Goal: Task Accomplishment & Management: Use online tool/utility

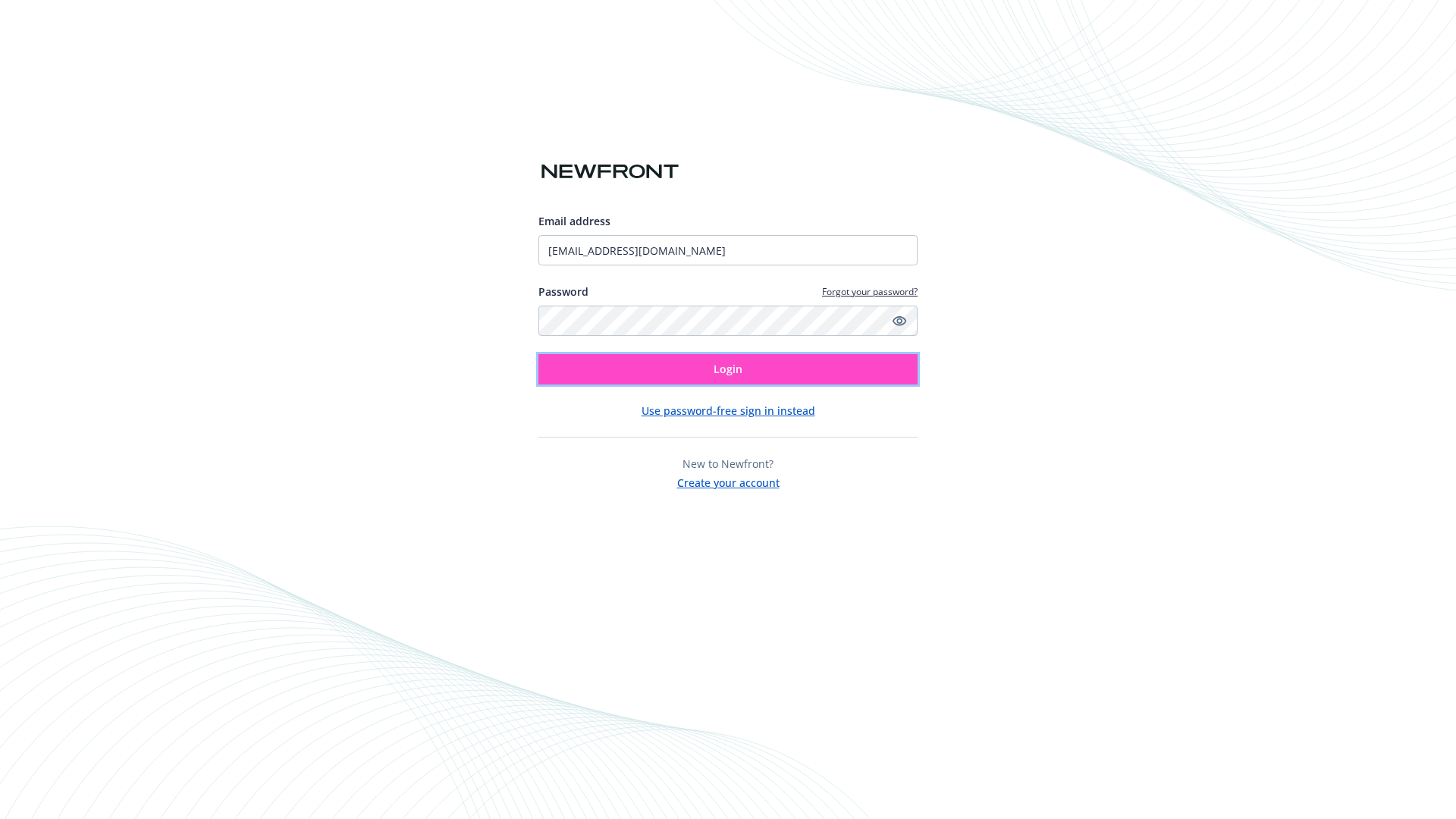
click at [728, 369] on span "Login" at bounding box center [728, 369] width 29 height 14
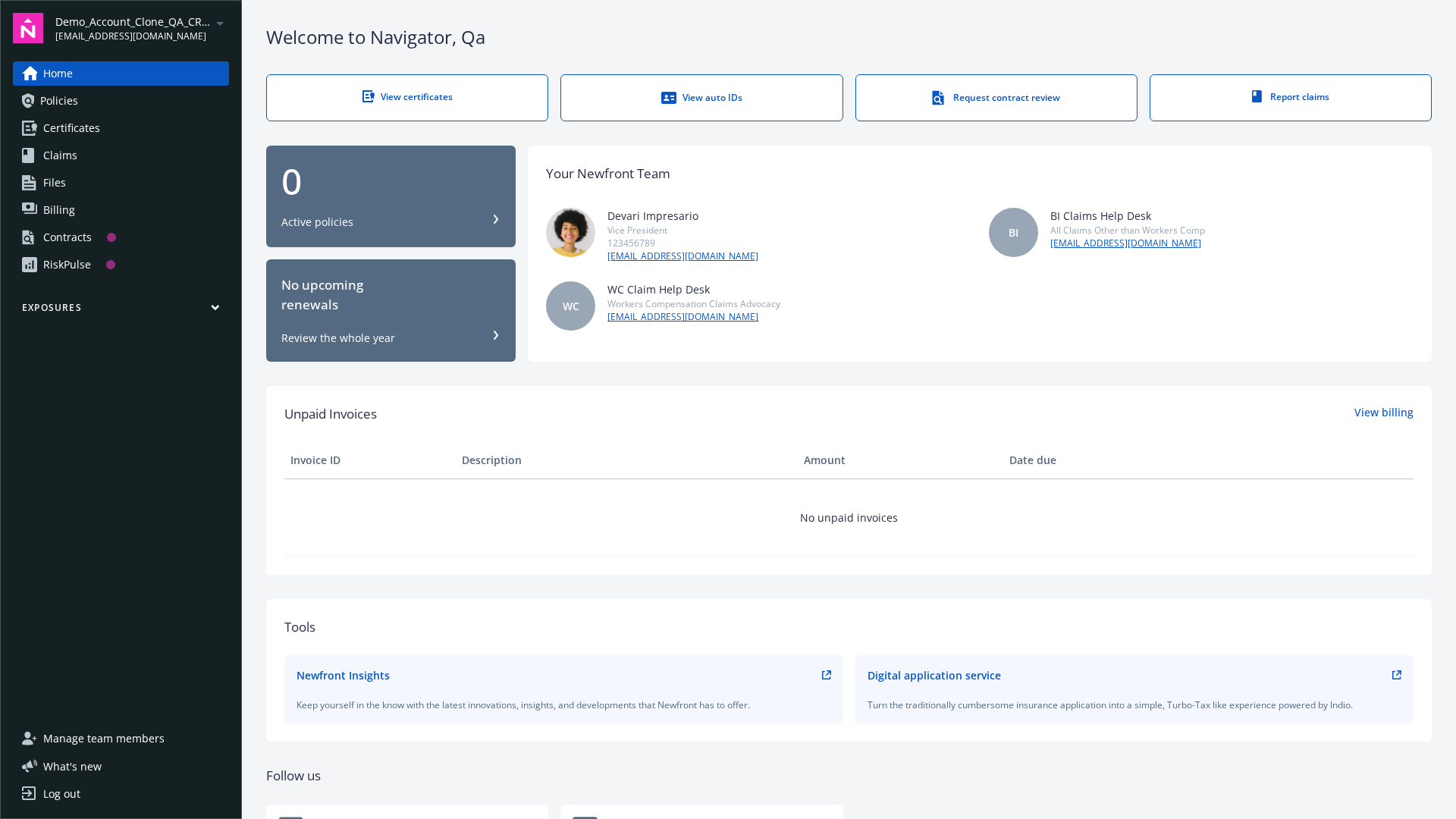
click at [142, 28] on span "Demo_Account_Clone_QA_CR_Tests_Prospect" at bounding box center [133, 21] width 156 height 16
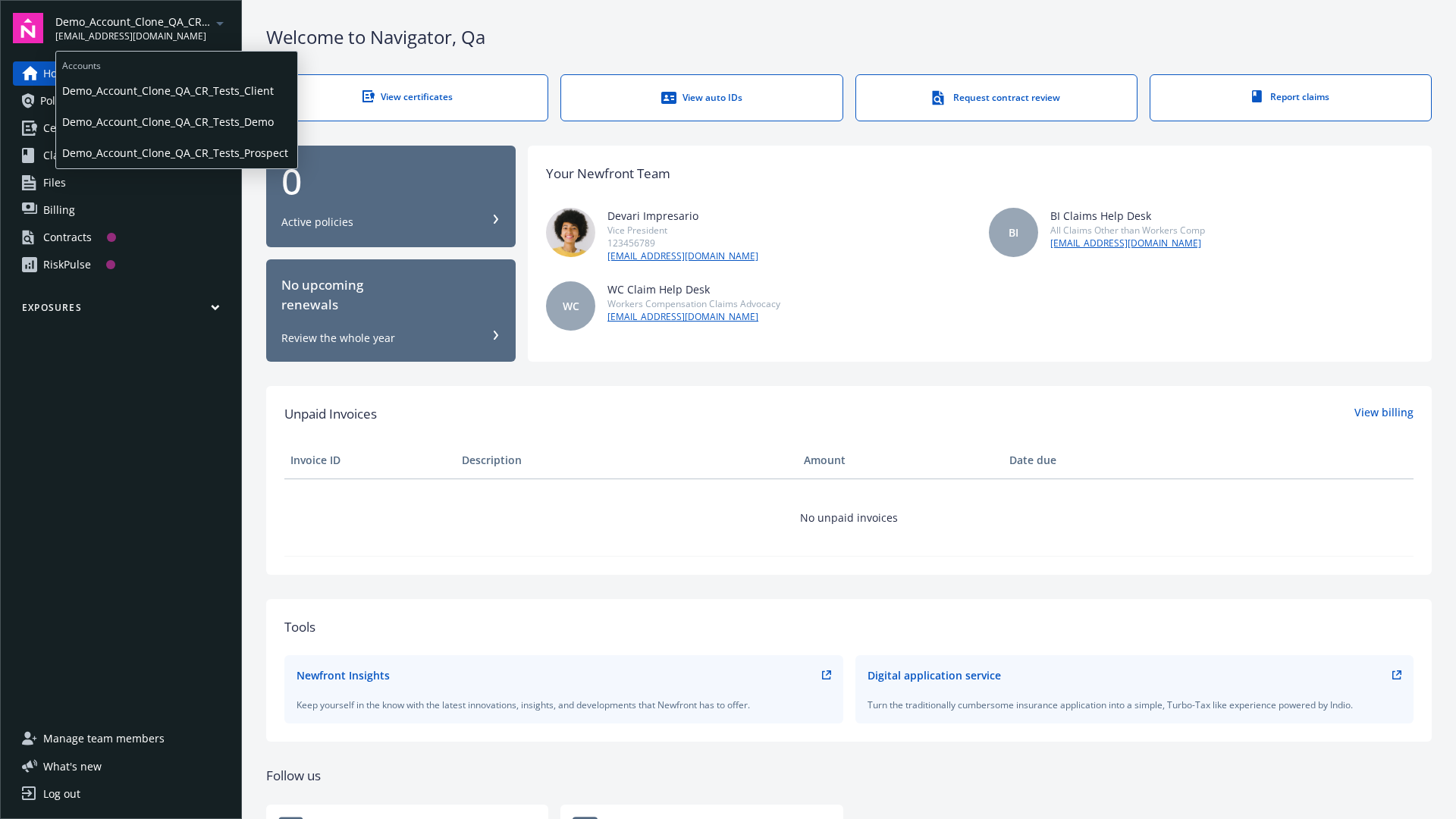
click at [175, 90] on span "Demo_Account_Clone_QA_CR_Tests_Client" at bounding box center [177, 90] width 229 height 31
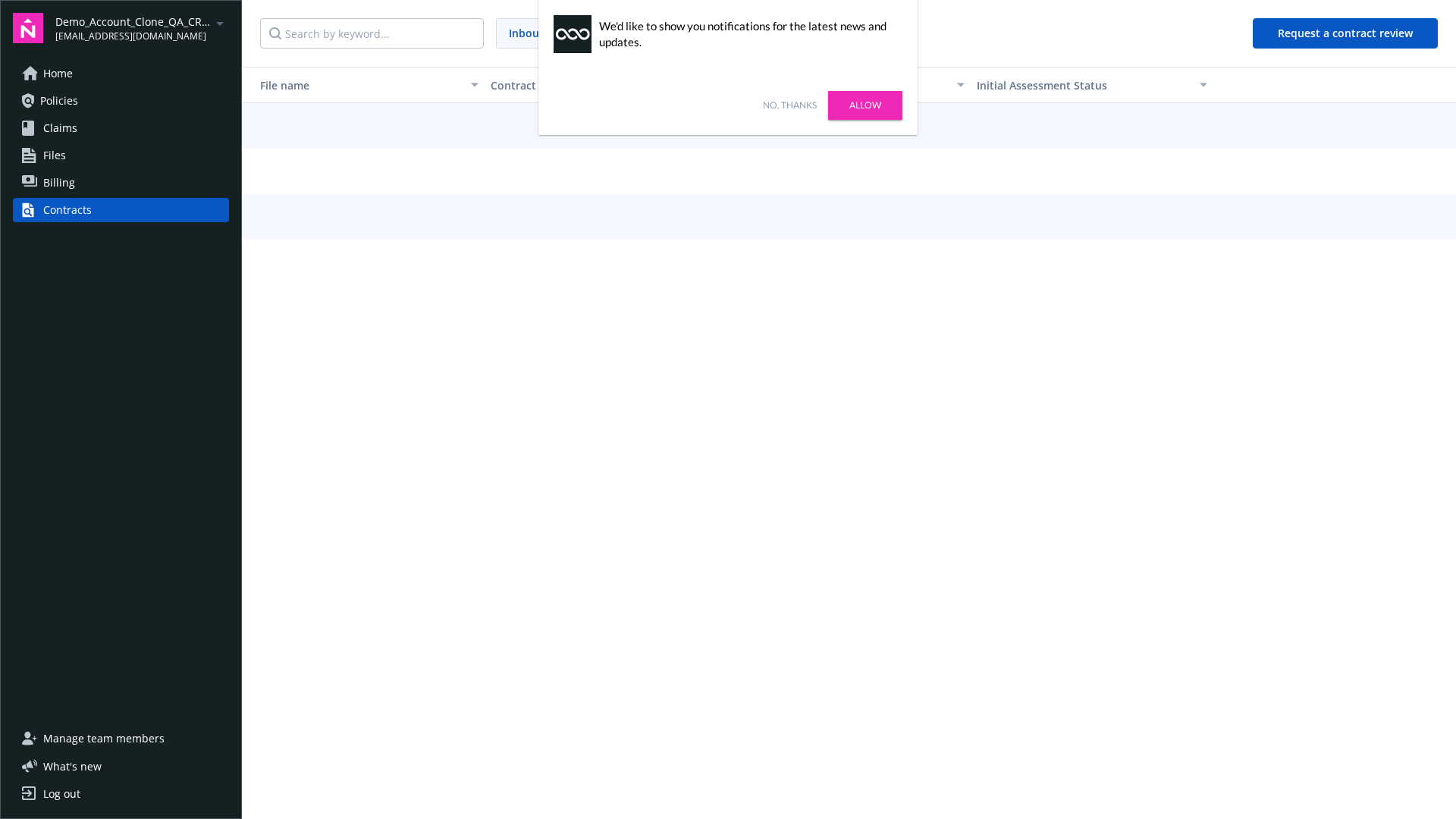
click at [790, 106] on link "No, thanks" at bounding box center [790, 105] width 54 height 13
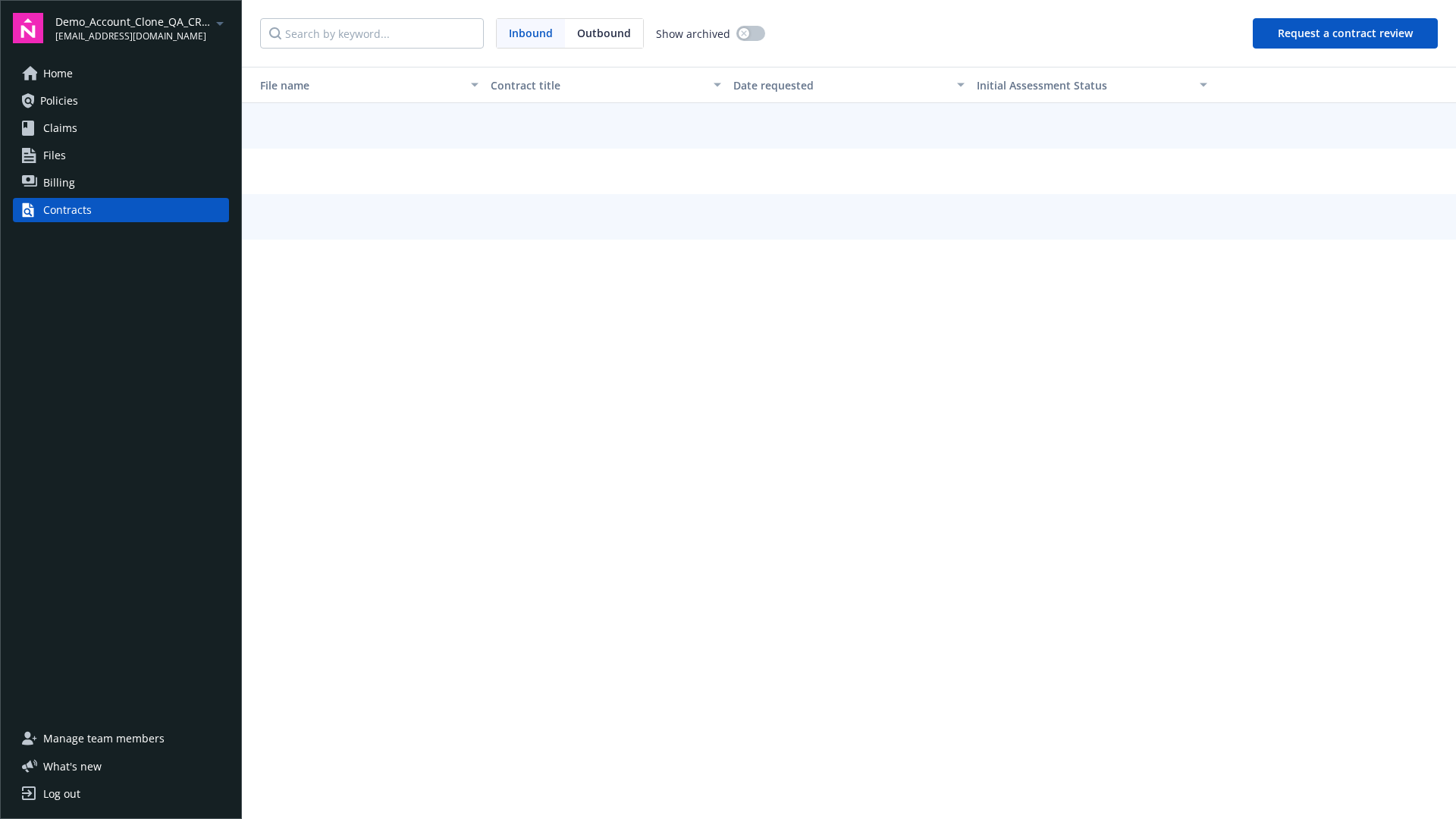
click at [1346, 33] on button "Request a contract review" at bounding box center [1345, 33] width 185 height 30
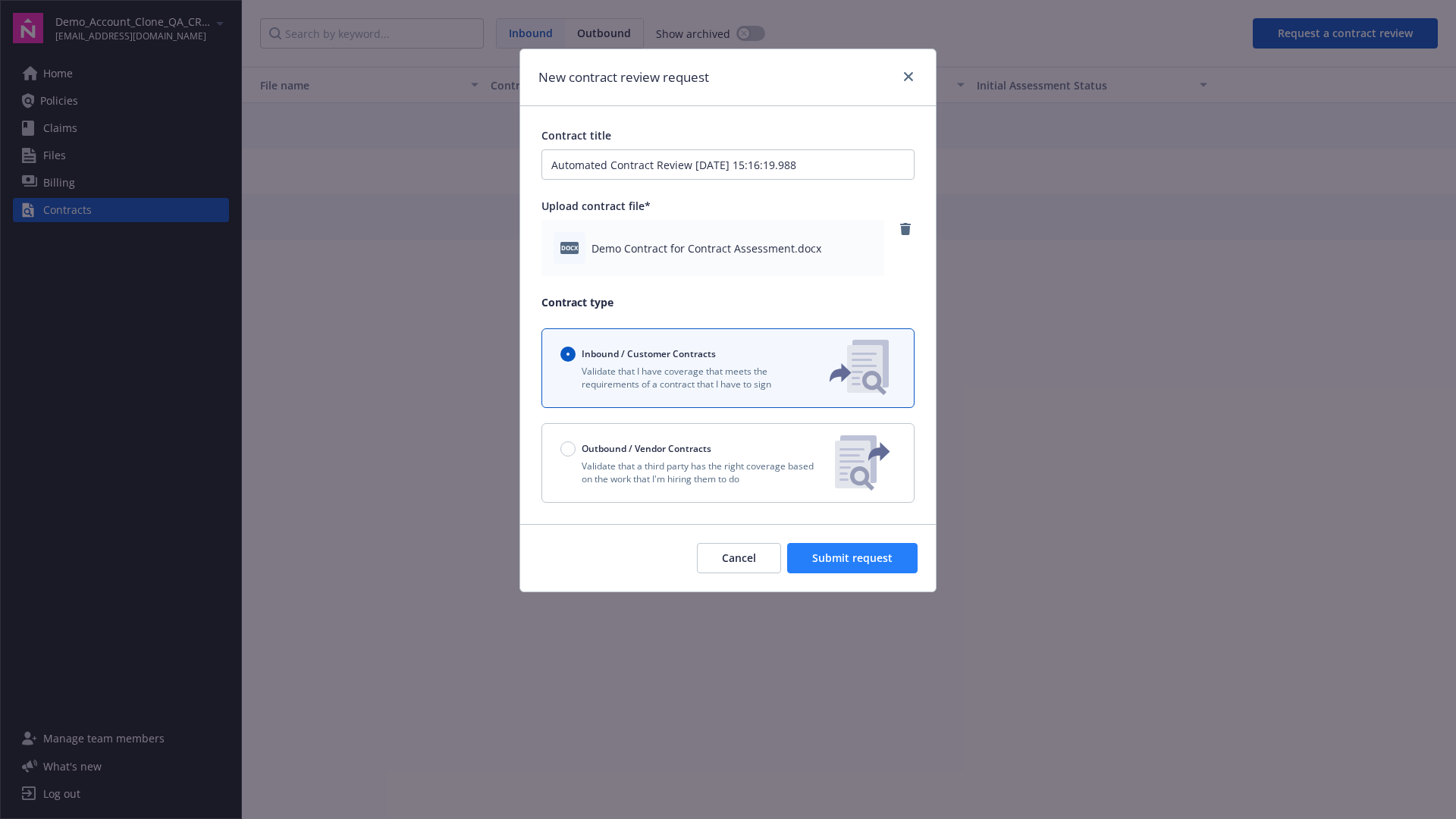
type input "Automated Contract Review [DATE] 15:16:19.988"
click at [853, 558] on span "Submit request" at bounding box center [852, 558] width 80 height 14
